Goal: Find specific page/section: Find specific page/section

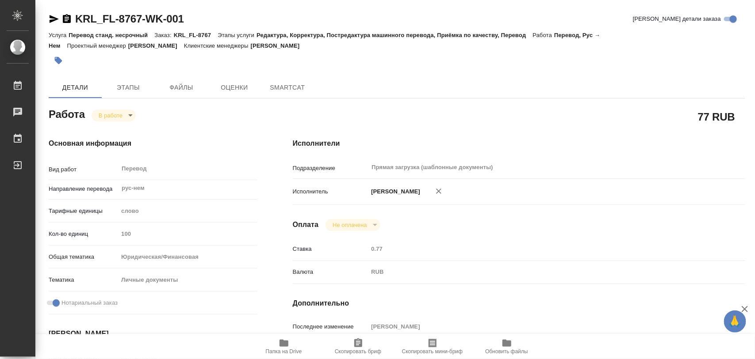
type textarea "x"
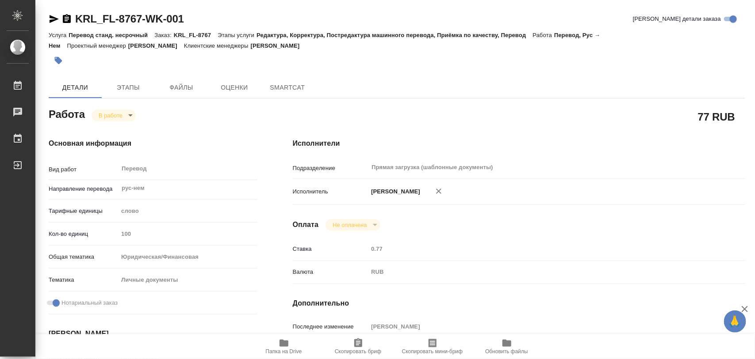
type textarea "x"
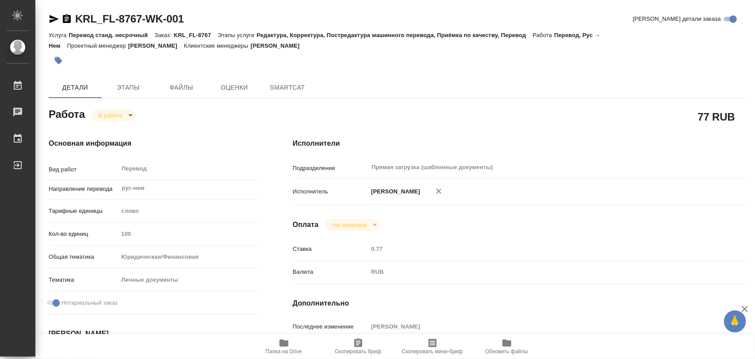
type textarea "x"
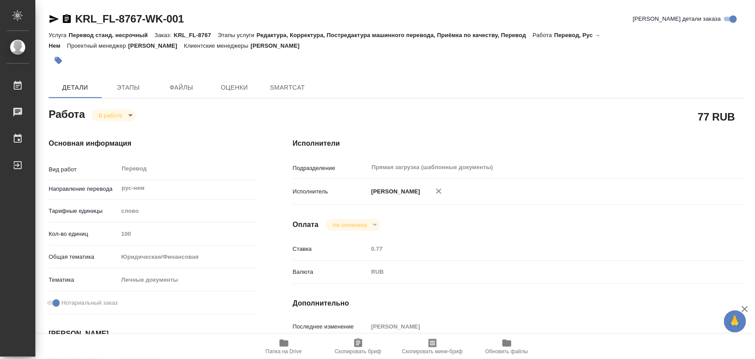
type textarea "x"
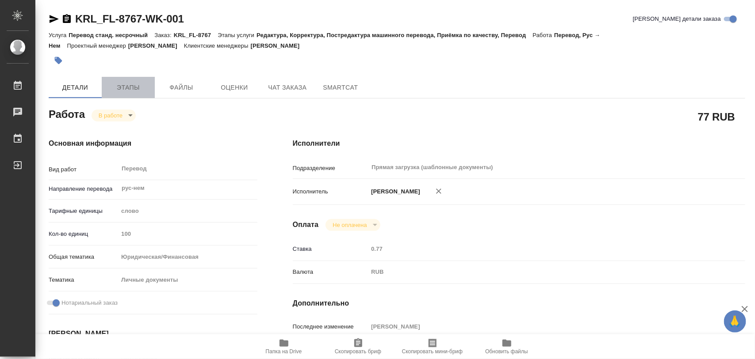
click at [120, 83] on span "Этапы" at bounding box center [128, 87] width 42 height 11
type textarea "x"
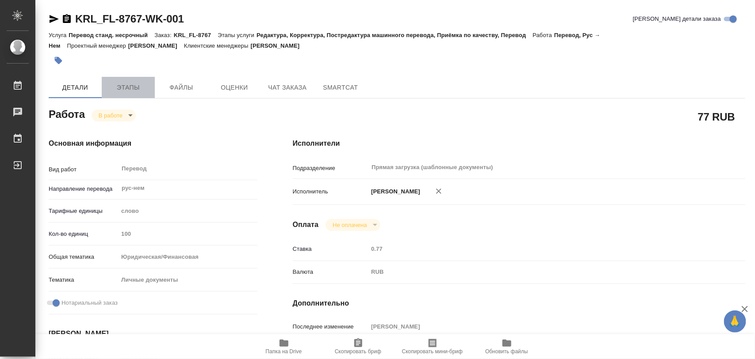
type textarea "x"
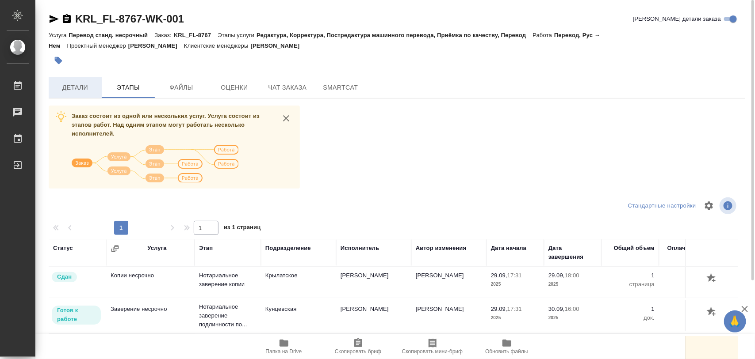
click at [69, 88] on span "Детали" at bounding box center [75, 87] width 42 height 11
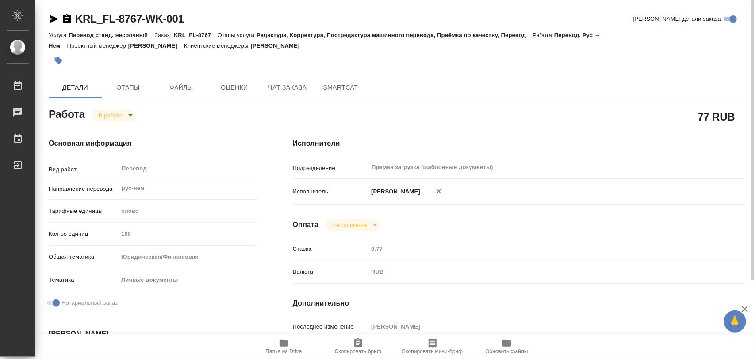
type textarea "x"
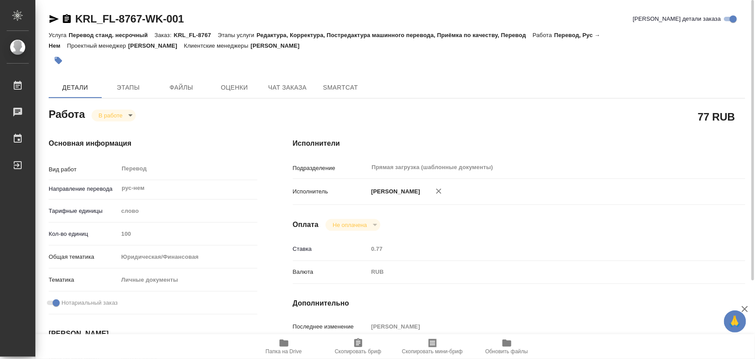
type textarea "x"
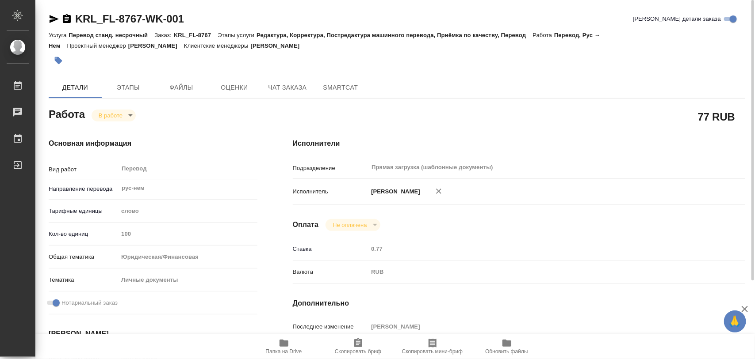
type textarea "x"
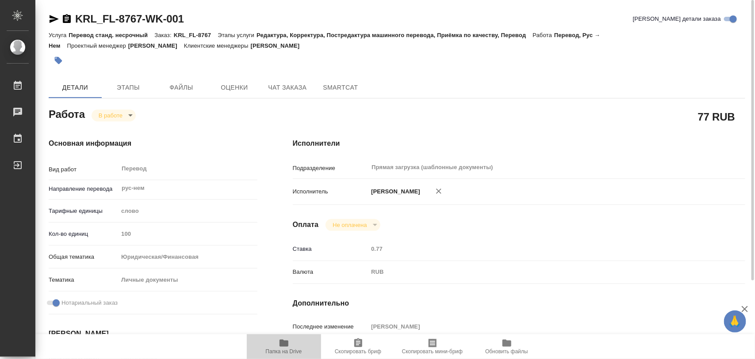
click at [286, 346] on icon "button" at bounding box center [283, 343] width 9 height 7
